Goal: Task Accomplishment & Management: Manage account settings

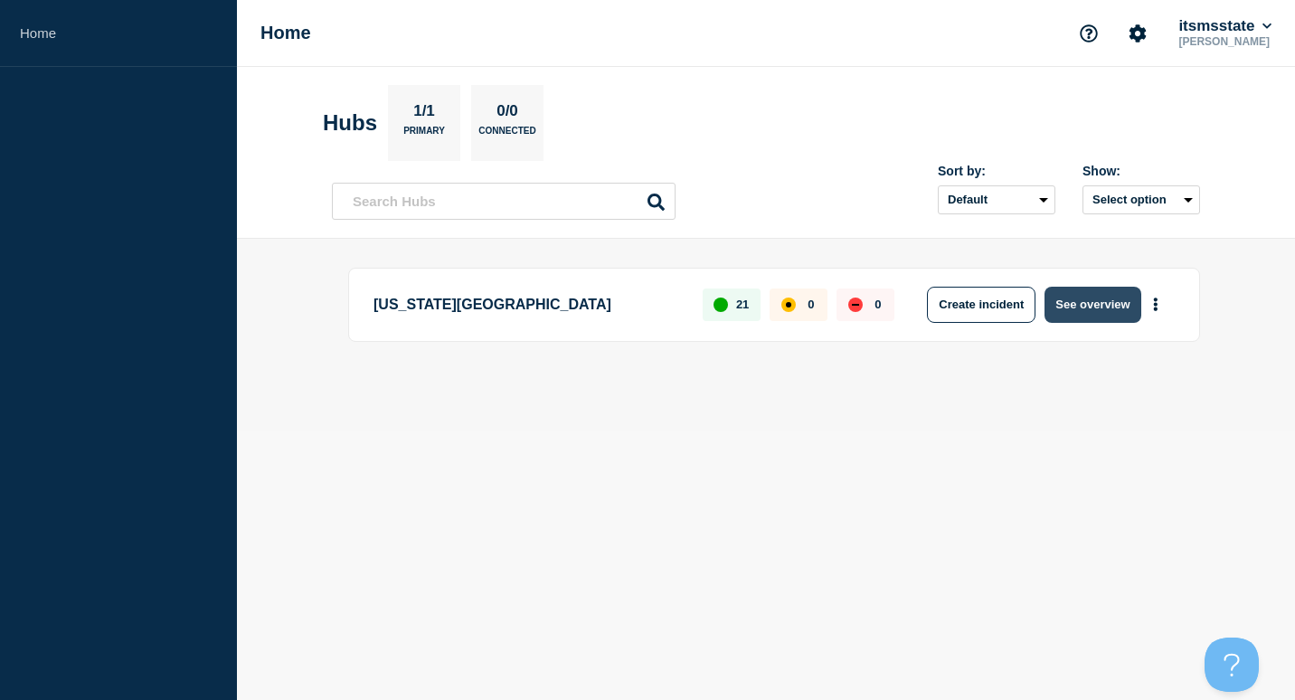
click at [1080, 309] on button "See overview" at bounding box center [1093, 305] width 96 height 36
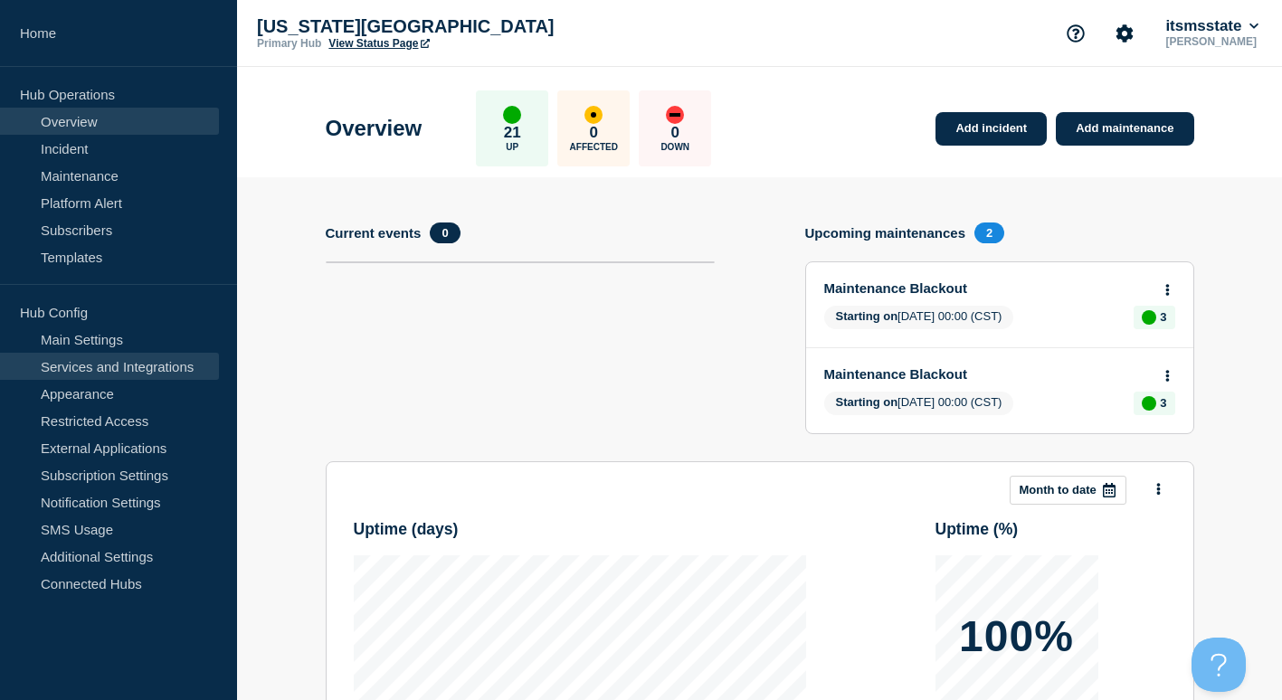
click at [136, 367] on link "Services and Integrations" at bounding box center [109, 366] width 219 height 27
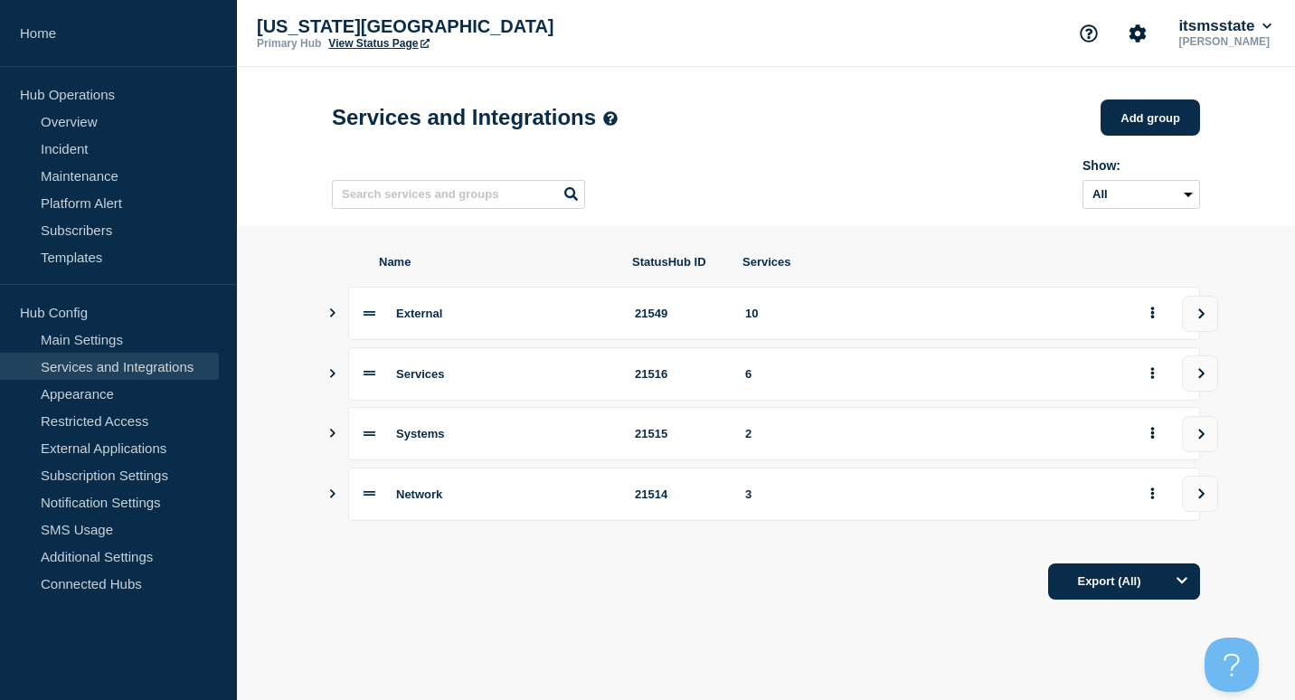
click at [331, 378] on icon "Show services" at bounding box center [333, 373] width 12 height 9
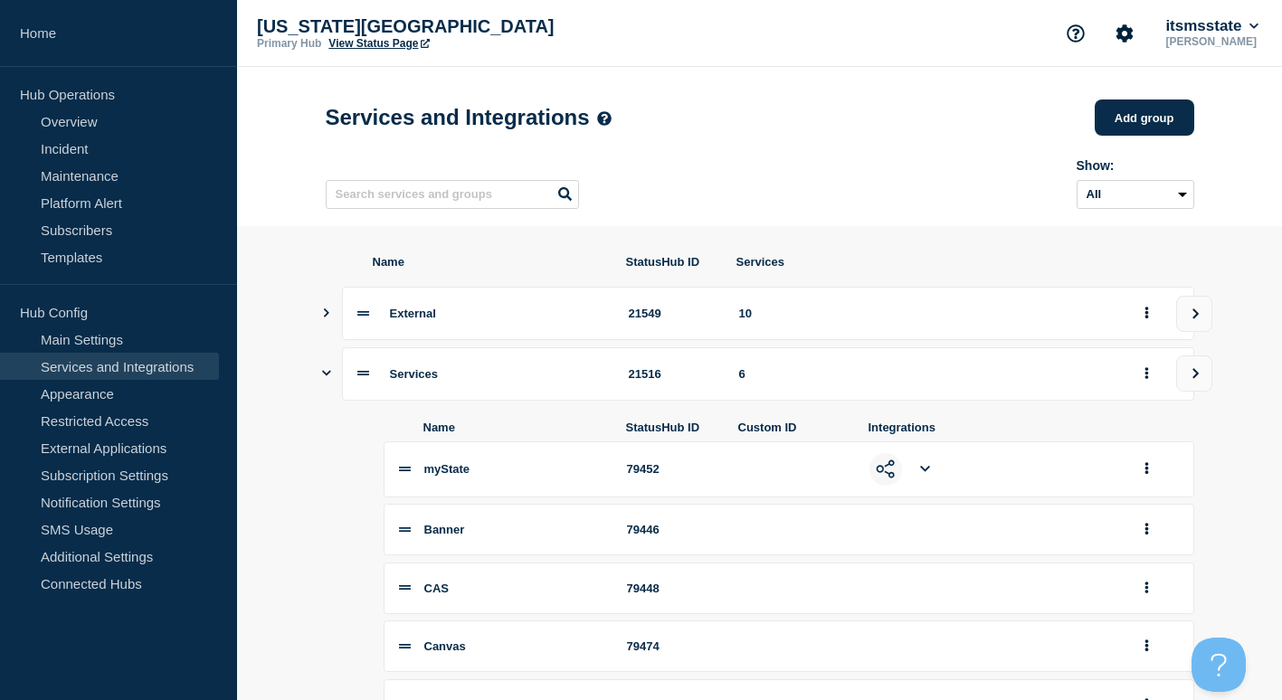
scroll to position [271, 0]
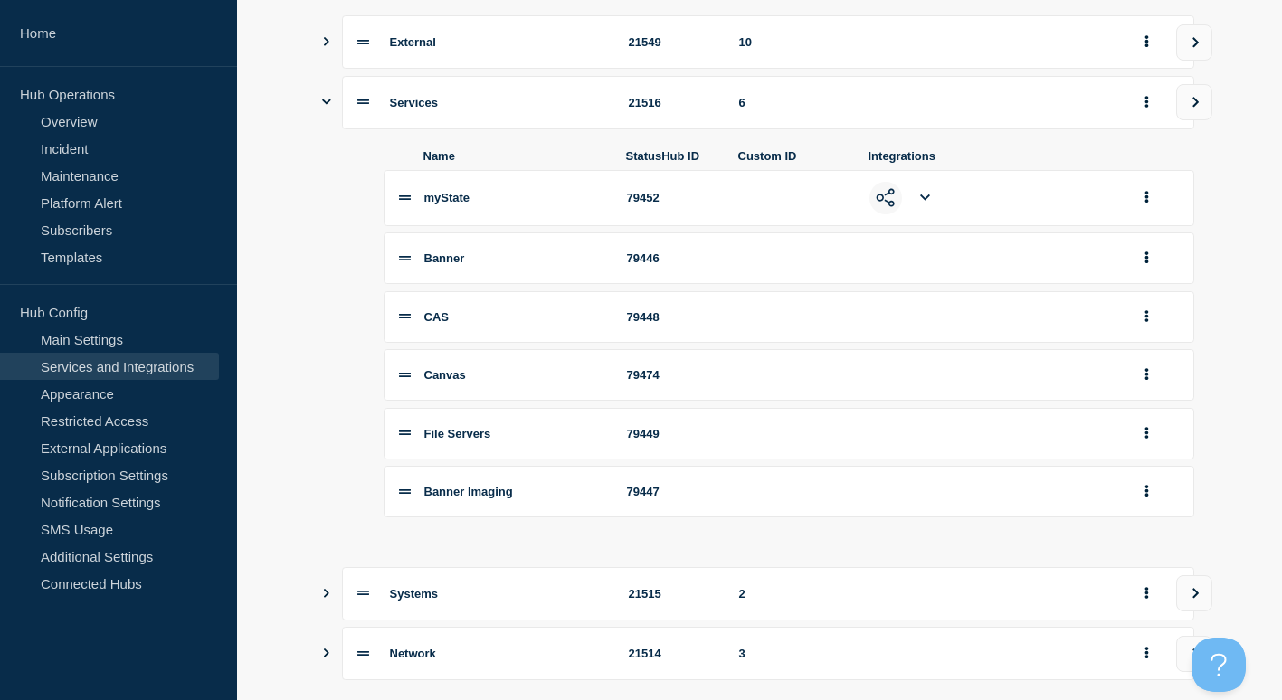
click at [323, 609] on button "Show services" at bounding box center [326, 593] width 9 height 53
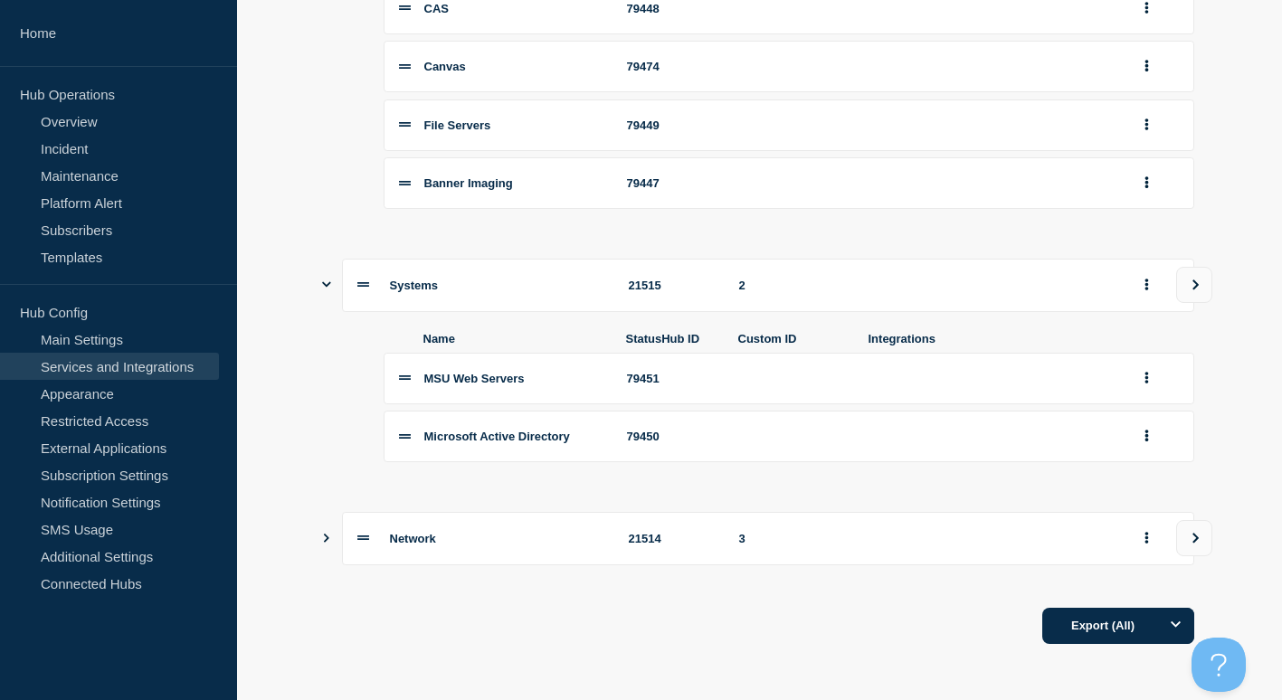
click at [322, 533] on button "Show services" at bounding box center [326, 538] width 9 height 53
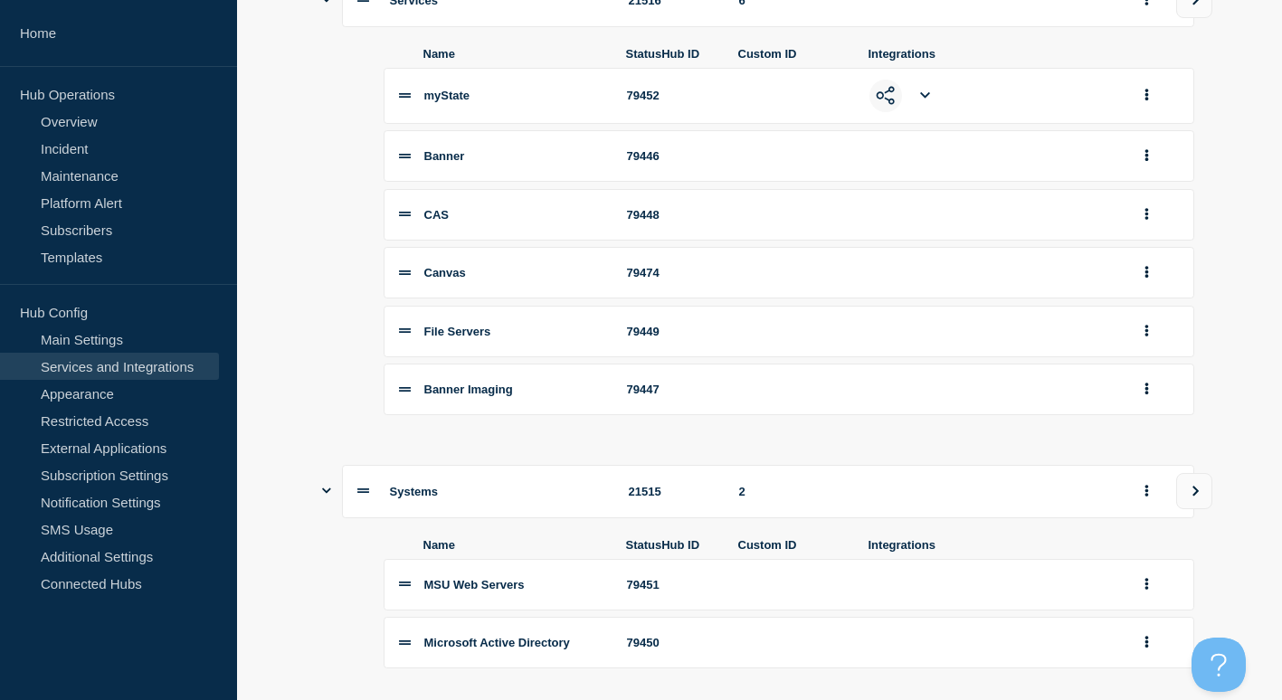
scroll to position [12, 0]
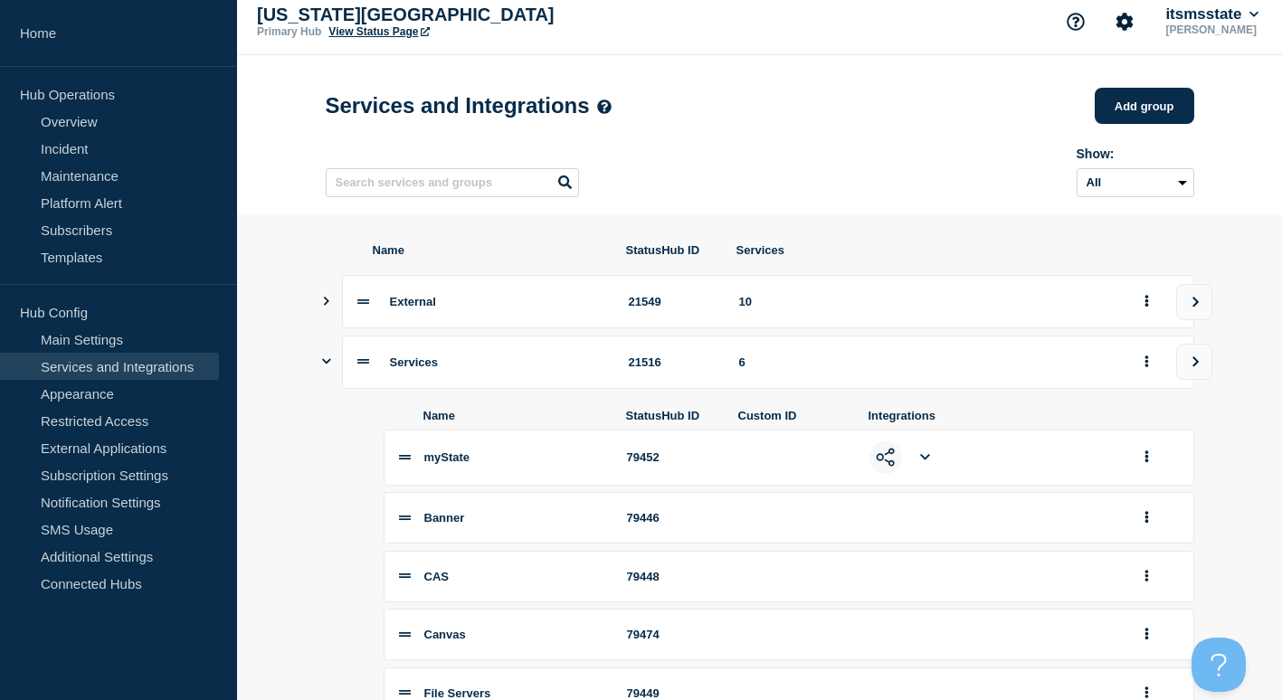
click at [320, 304] on icon "Show services" at bounding box center [326, 301] width 12 height 9
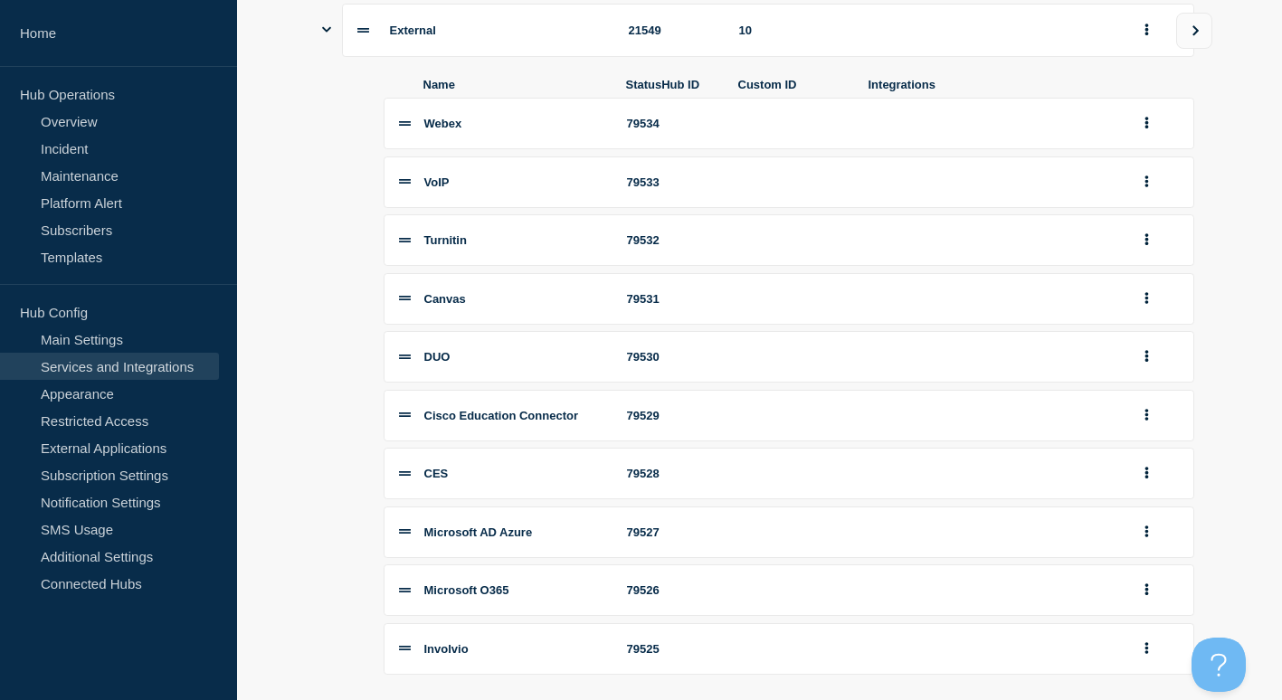
scroll to position [374, 0]
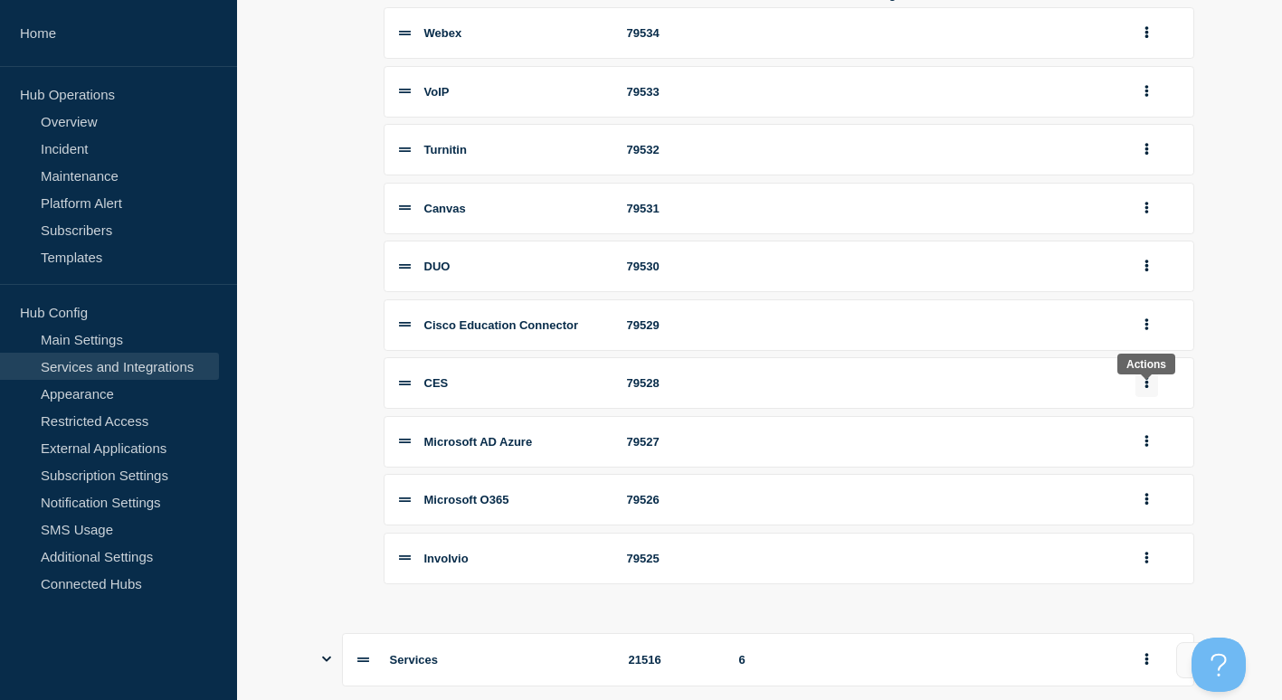
click at [1145, 388] on icon "group actions" at bounding box center [1146, 382] width 5 height 12
click at [1160, 430] on button "Edit" at bounding box center [1157, 416] width 90 height 28
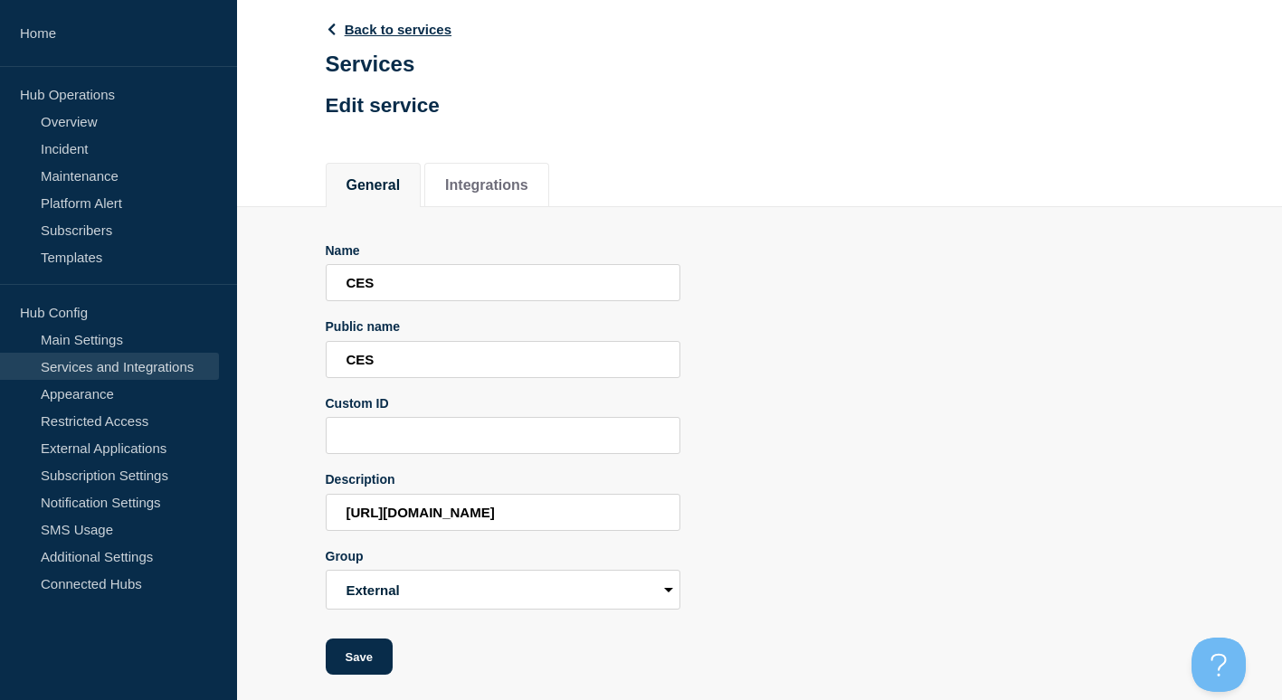
scroll to position [97, 0]
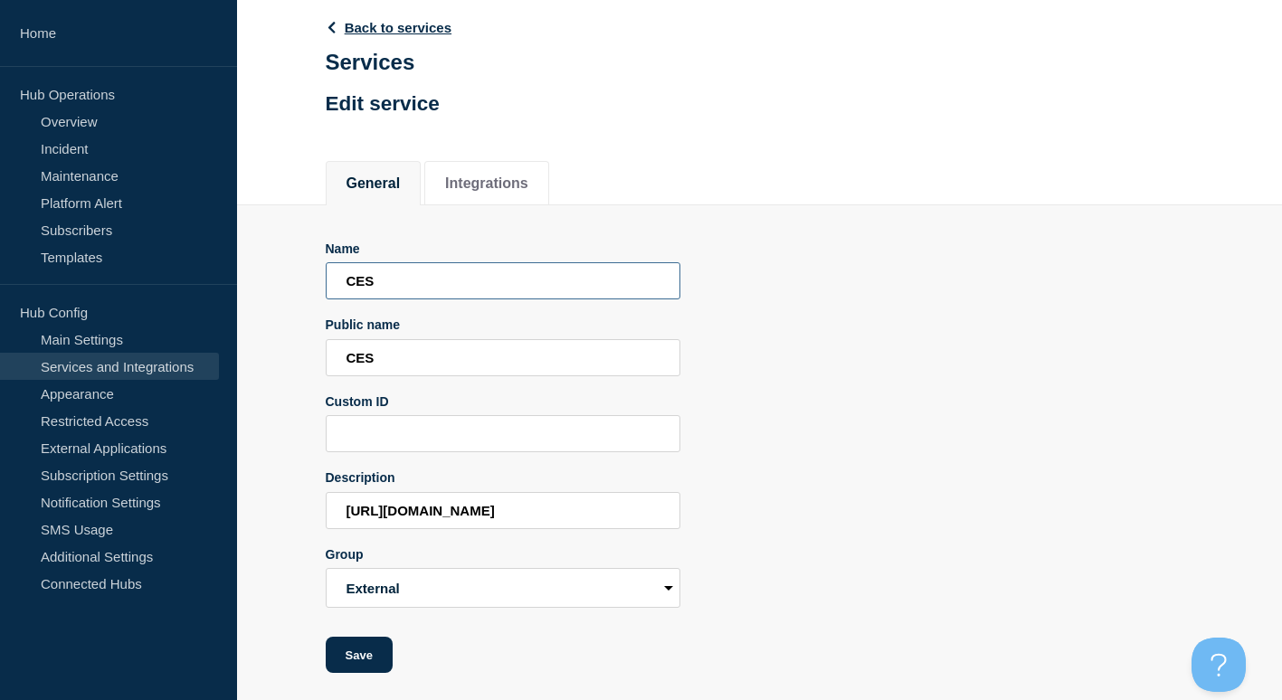
drag, startPoint x: 429, startPoint y: 277, endPoint x: 260, endPoint y: 270, distance: 169.3
click at [261, 275] on section "Name CES Public name CES Custom ID Description [URL][DOMAIN_NAME] Group Externa…" at bounding box center [759, 439] width 1045 height 469
type input "Cisco Secure Email"
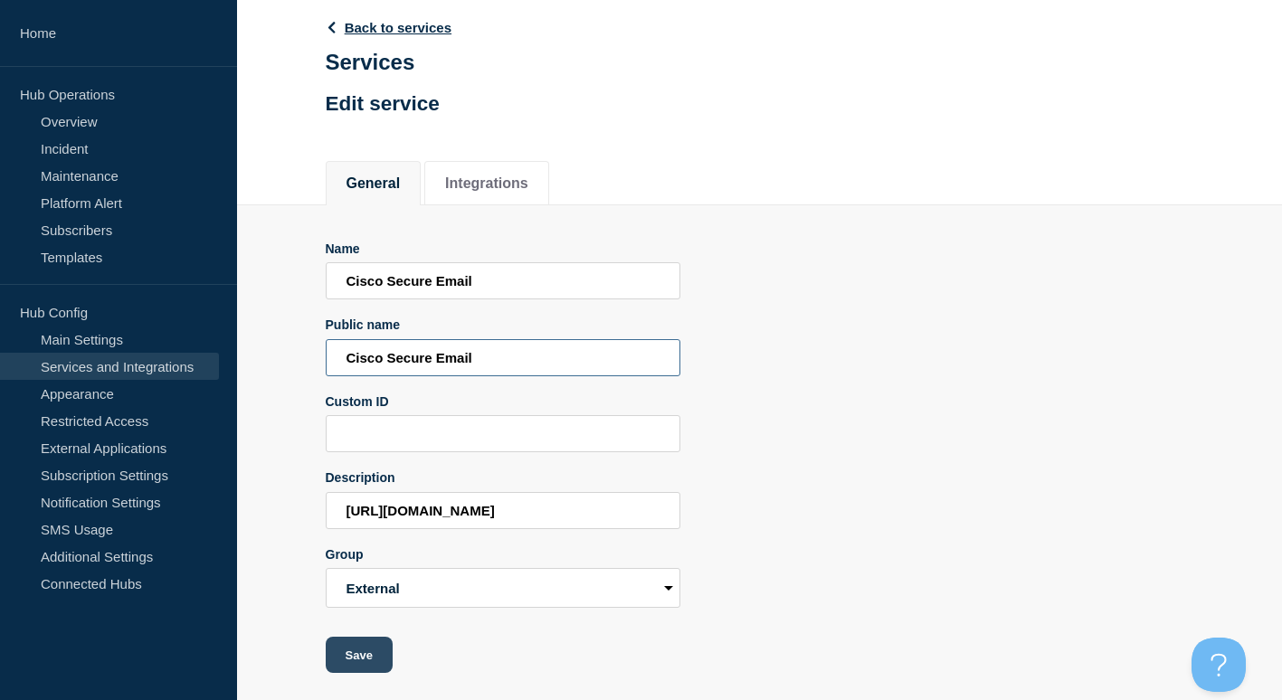
type input "Cisco Secure Email"
click at [355, 654] on button "Save" at bounding box center [359, 655] width 67 height 36
